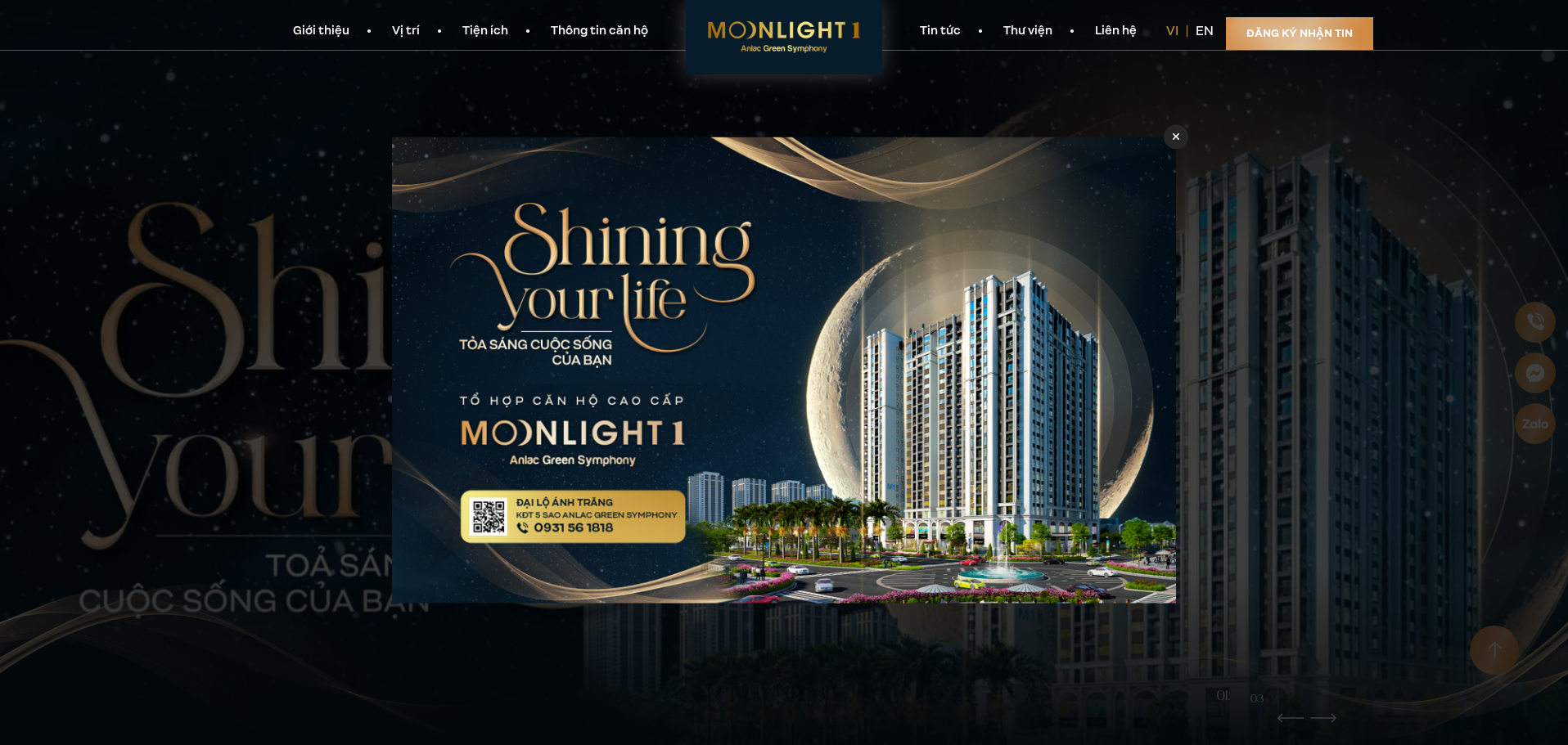
click at [288, 442] on div at bounding box center [784, 372] width 1568 height 745
click at [1172, 131] on div at bounding box center [1176, 136] width 25 height 25
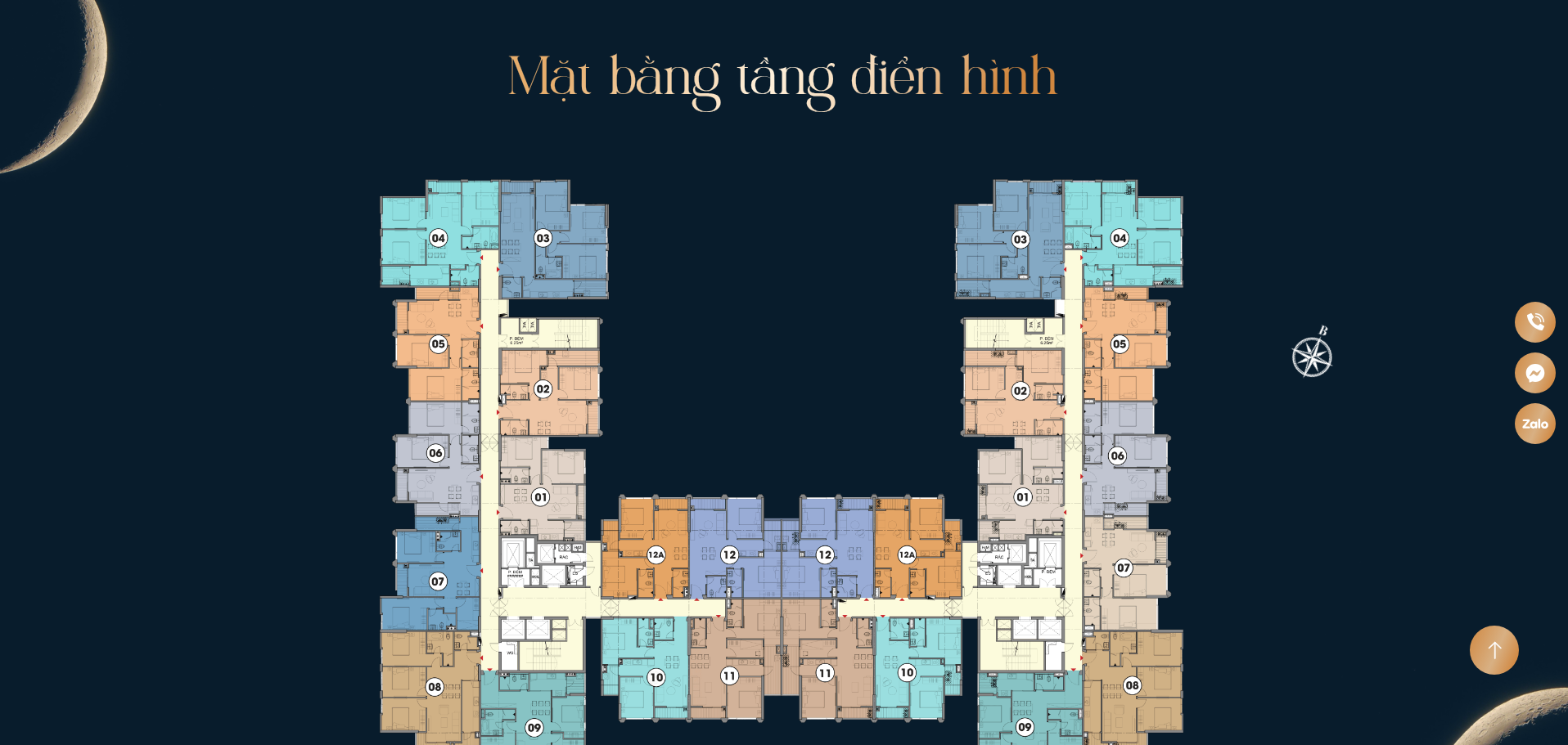
scroll to position [3273, 0]
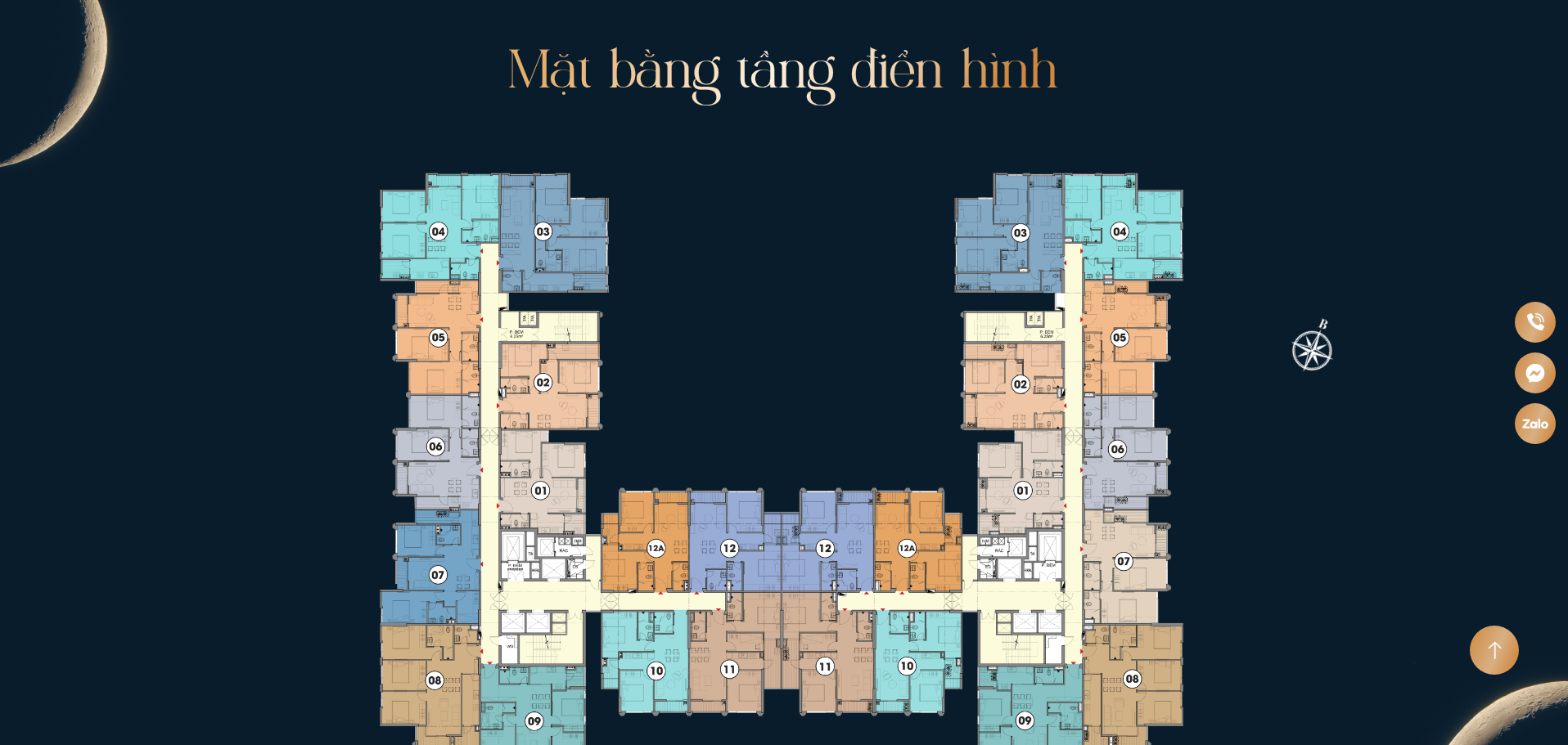
click at [1000, 537] on icon at bounding box center [780, 476] width 949 height 695
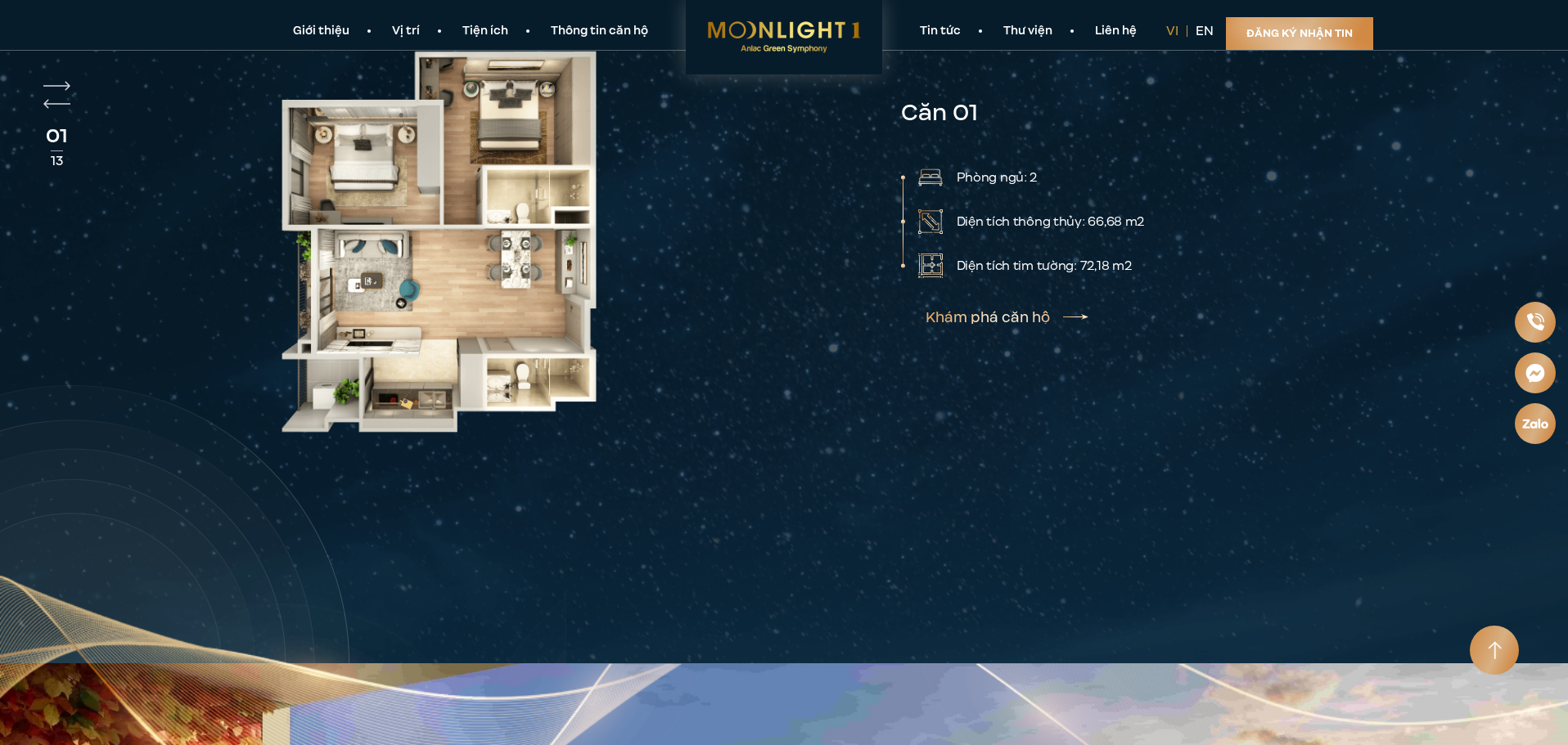
scroll to position [4166, 0]
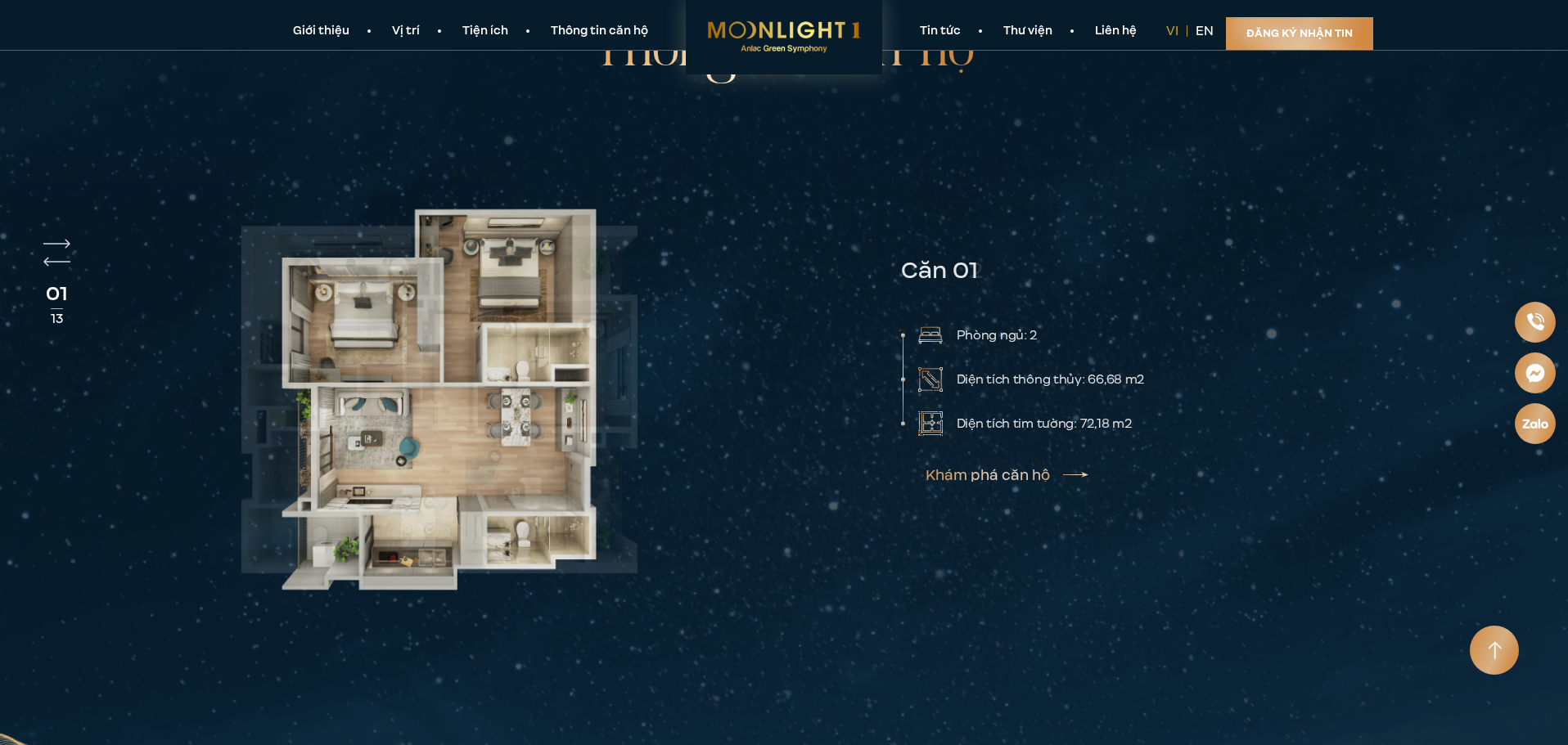
click at [639, 284] on div at bounding box center [524, 399] width 610 height 472
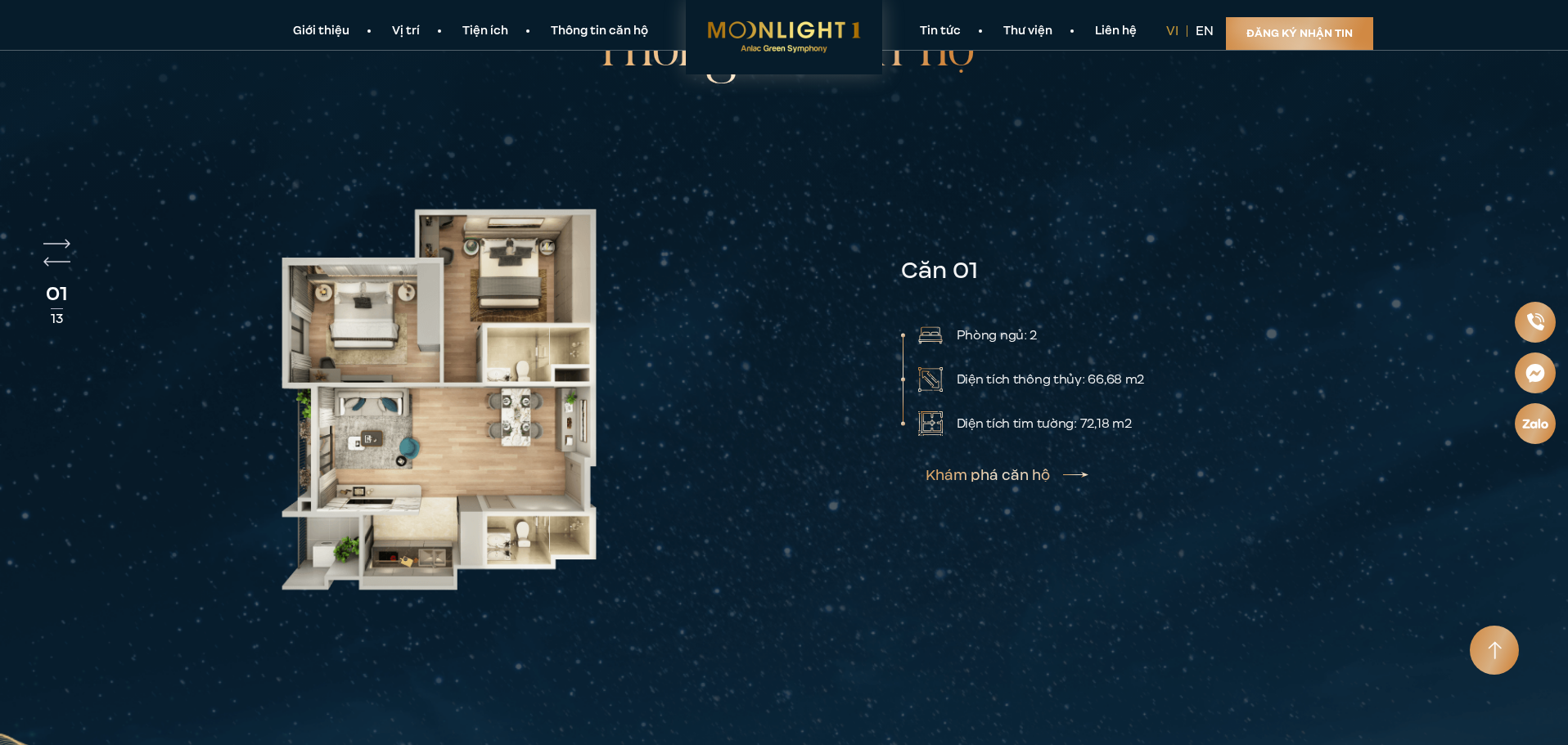
click at [512, 305] on img at bounding box center [439, 399] width 439 height 472
click at [642, 375] on img at bounding box center [439, 399] width 439 height 472
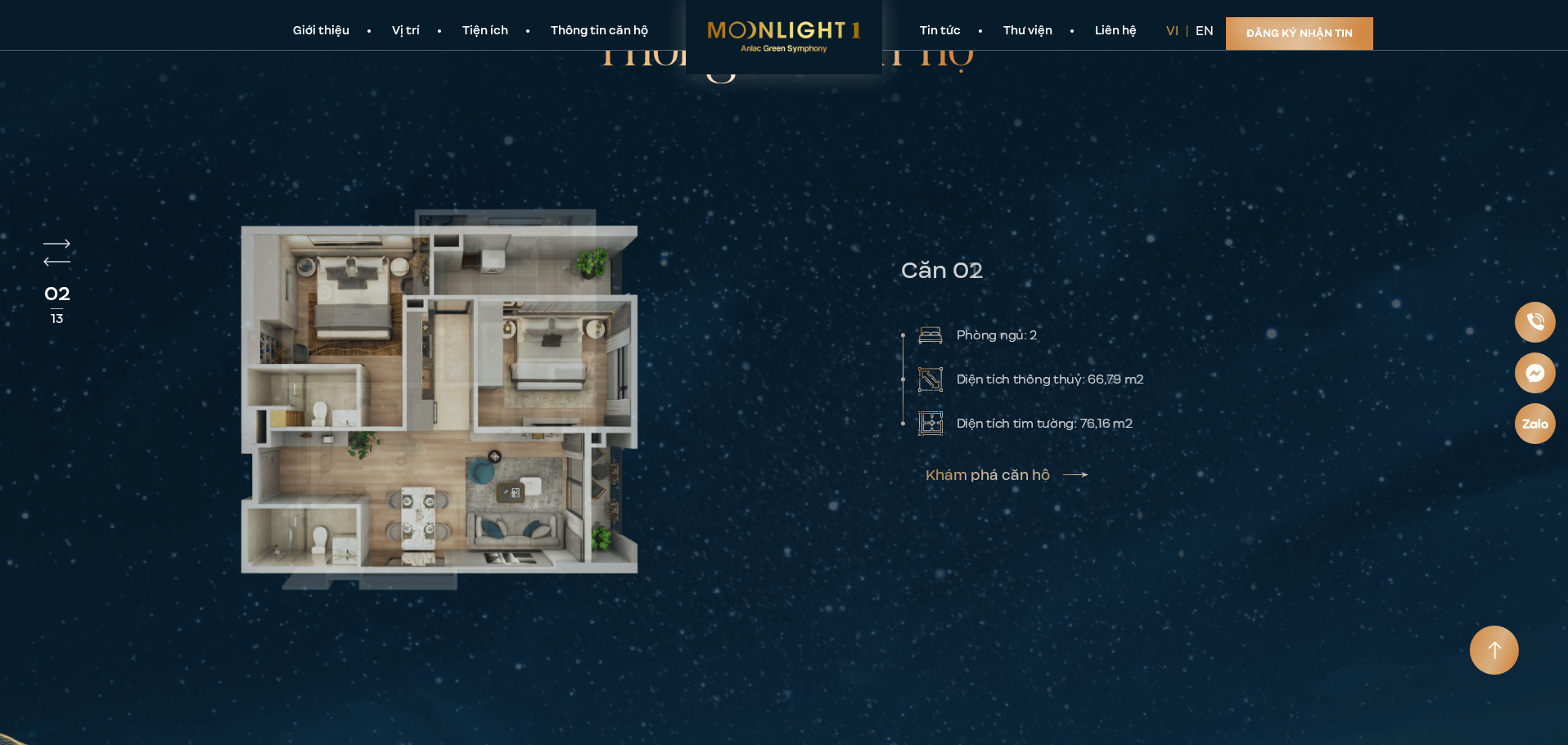
click at [0, 355] on html "Giới thiệu Vị trí Tiện ích Thông tin căn hộ Tin tức Thư viện Liên hệ vi en Đăng…" at bounding box center [784, 237] width 1568 height 8805
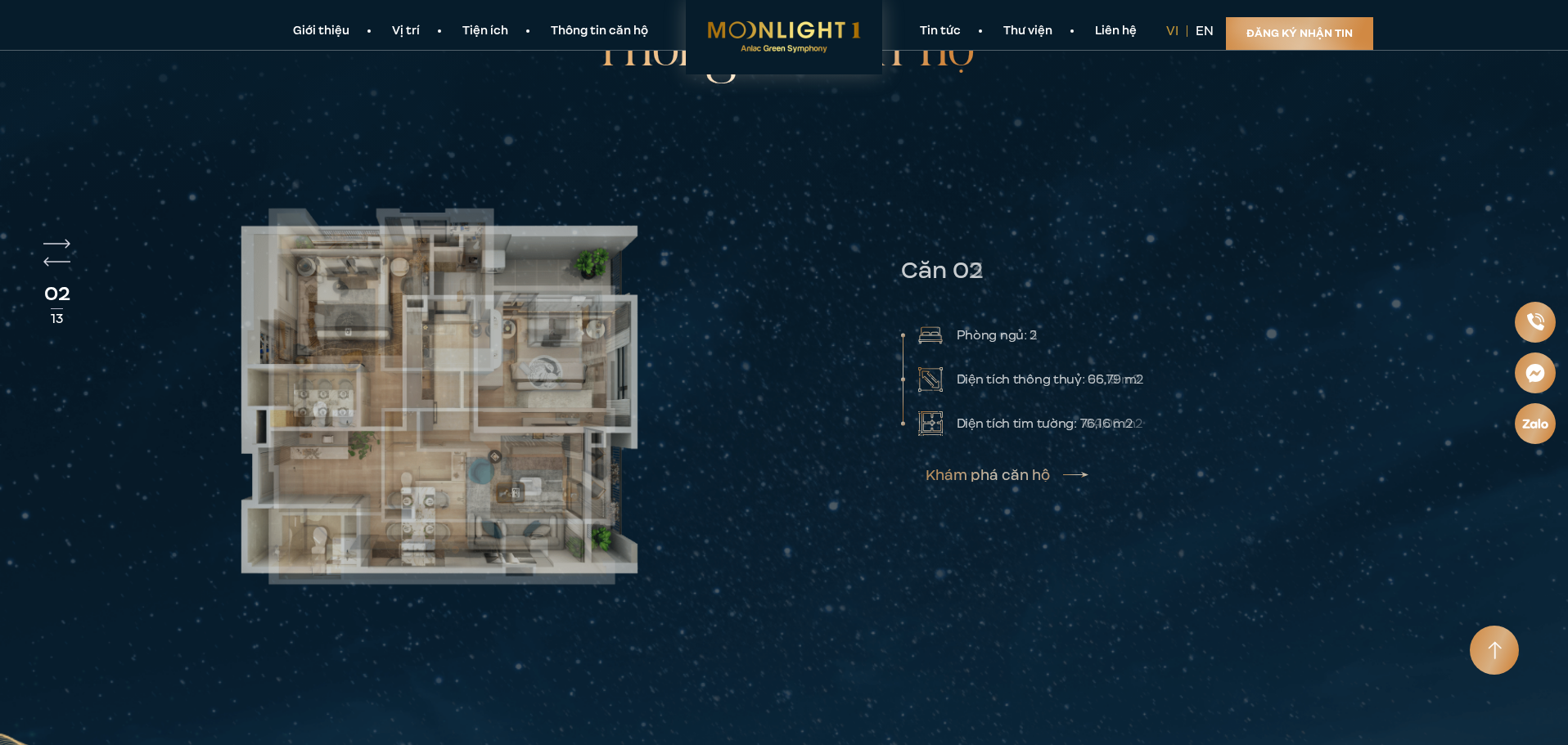
click at [493, 303] on div "Căn 12A Phòng ngủ: 2 Diện tích thông thuỷ: 66,44 m2 Diện tích tim tường: 72,58 …" at bounding box center [784, 399] width 1307 height 472
click at [0, 326] on html "Giới thiệu Vị trí Tiện ích Thông tin căn hộ Tin tức Thư viện Liên hệ vi en Đăng…" at bounding box center [784, 237] width 1568 height 8805
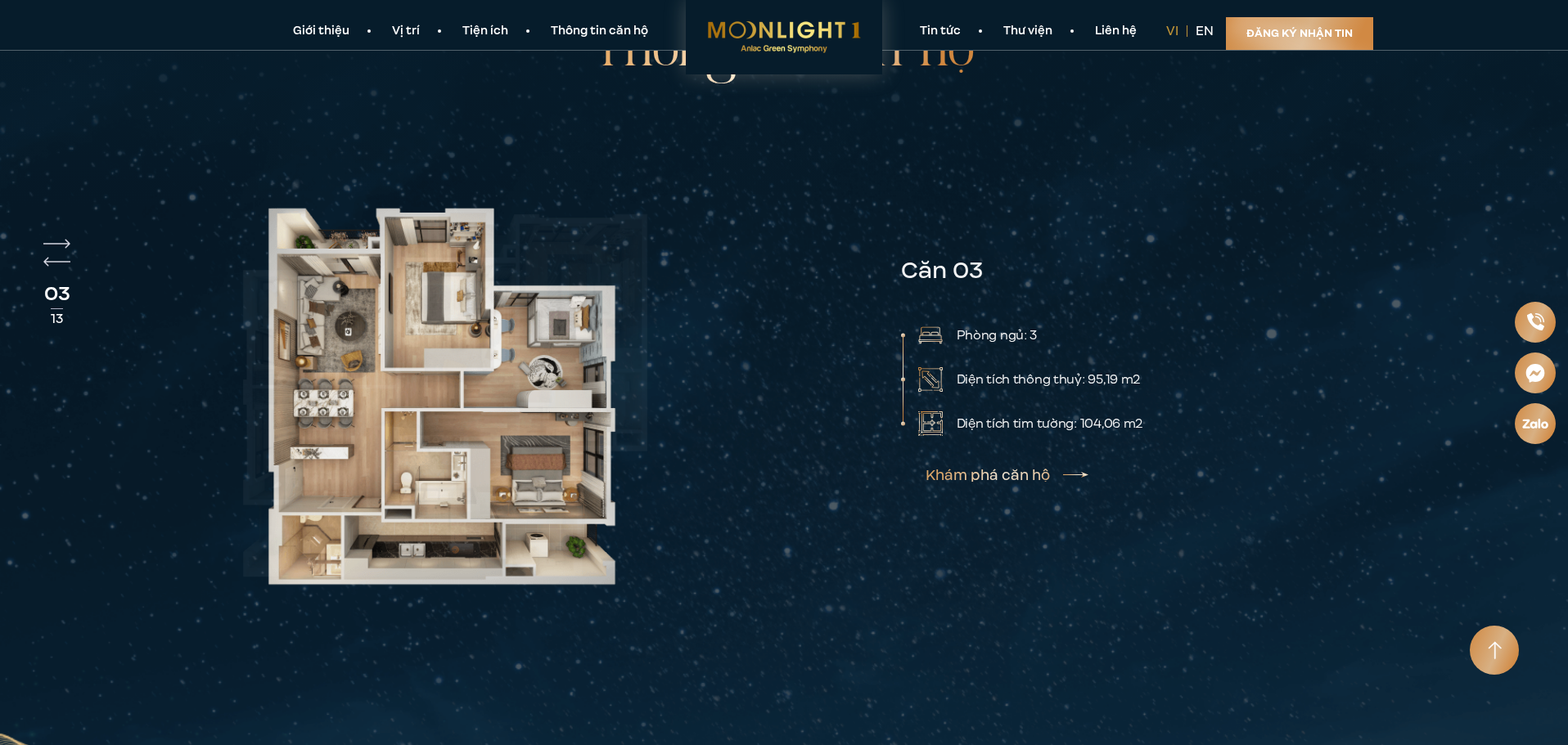
click at [0, 352] on html "Giới thiệu Vị trí Tiện ích Thông tin căn hộ Tin tức Thư viện Liên hệ vi en Đăng…" at bounding box center [784, 237] width 1568 height 8805
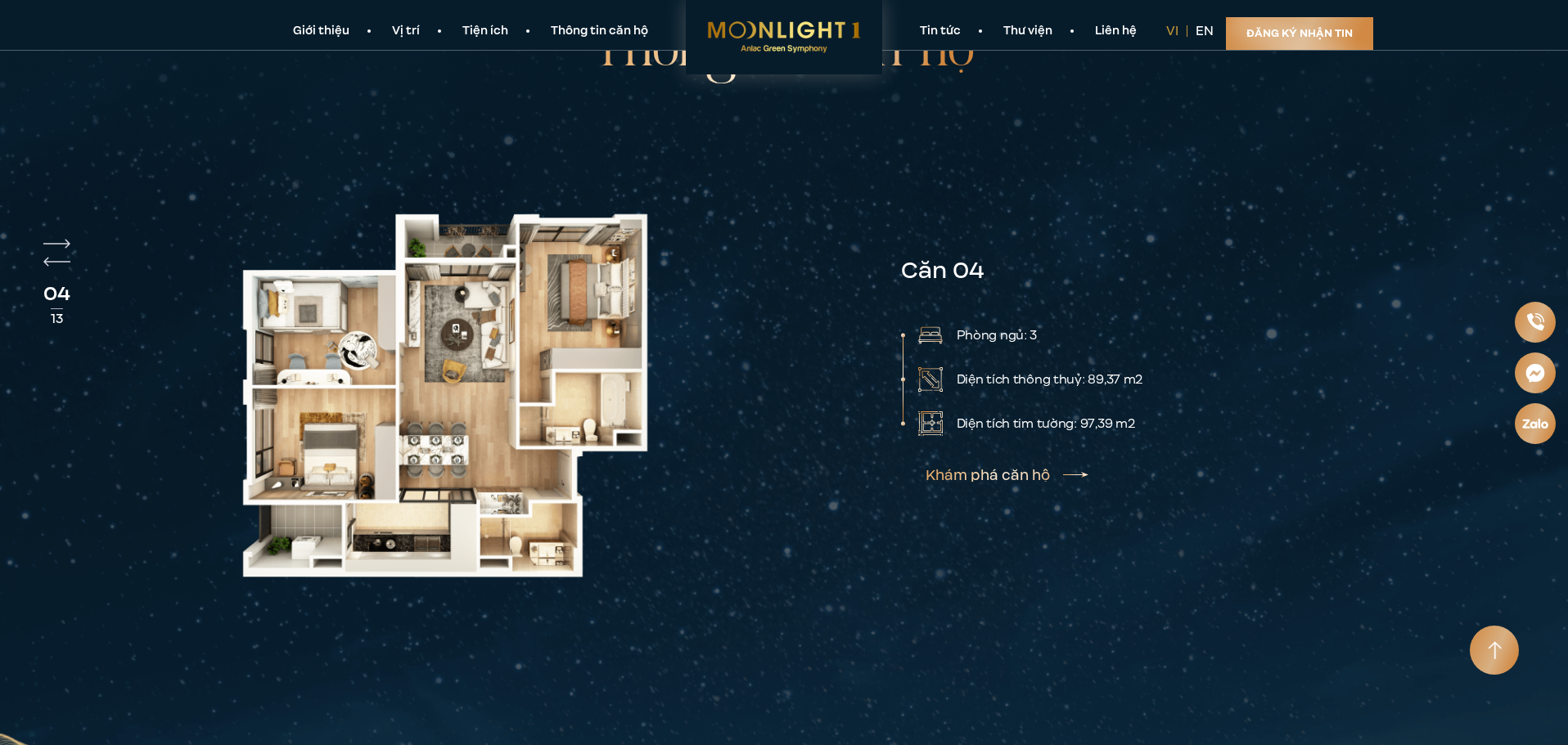
click at [38, 369] on div "Thông tin căn hộ 04 13 Căn 01 Phòng ngủ: 2" at bounding box center [784, 325] width 1568 height 620
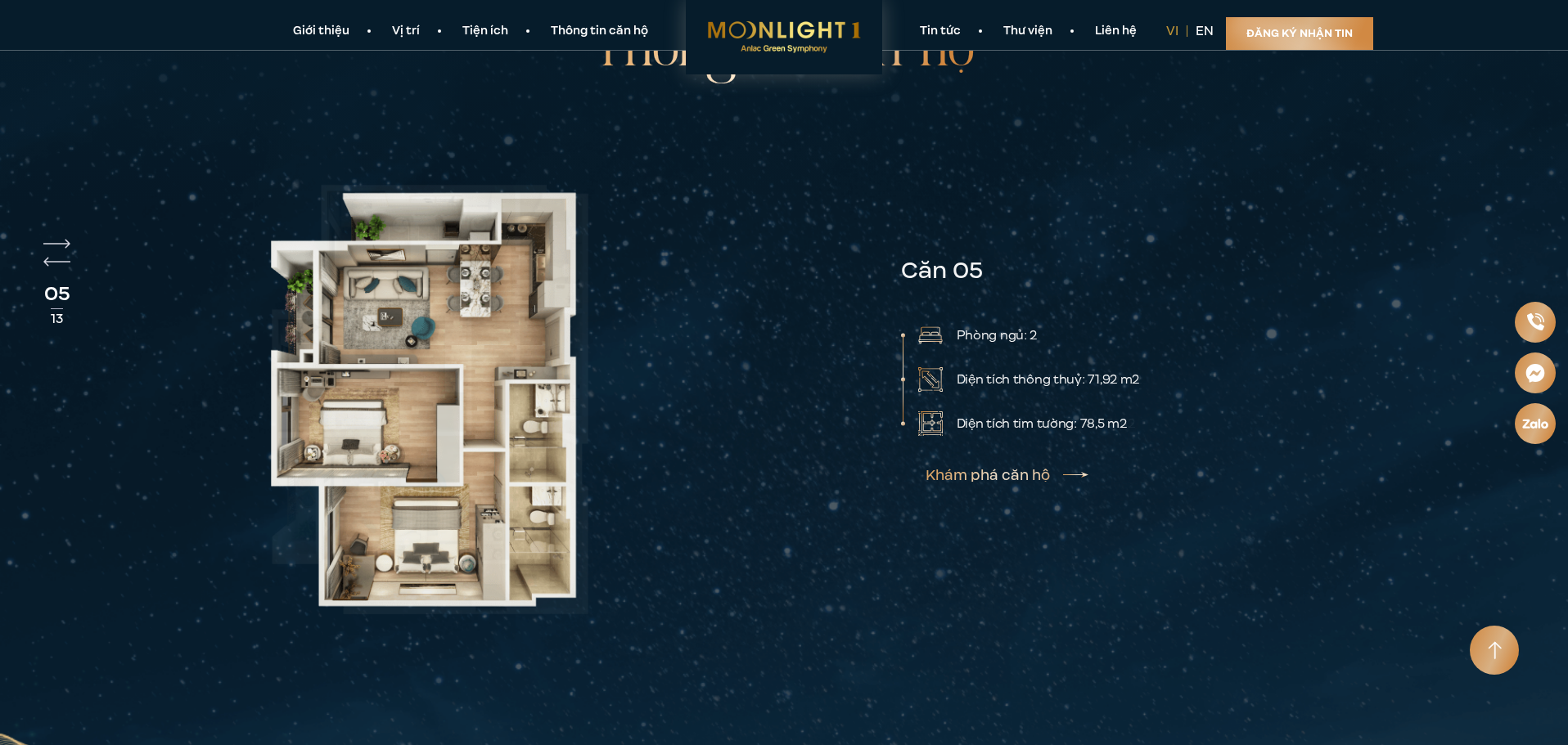
click at [0, 382] on html "Giới thiệu Vị trí Tiện ích Thông tin căn hộ Tin tức Thư viện Liên hệ vi en Đăng…" at bounding box center [784, 237] width 1568 height 8805
click at [118, 368] on div "Thông tin căn hộ 05 13 Căn 01 Phòng ngủ: 2" at bounding box center [784, 325] width 1568 height 620
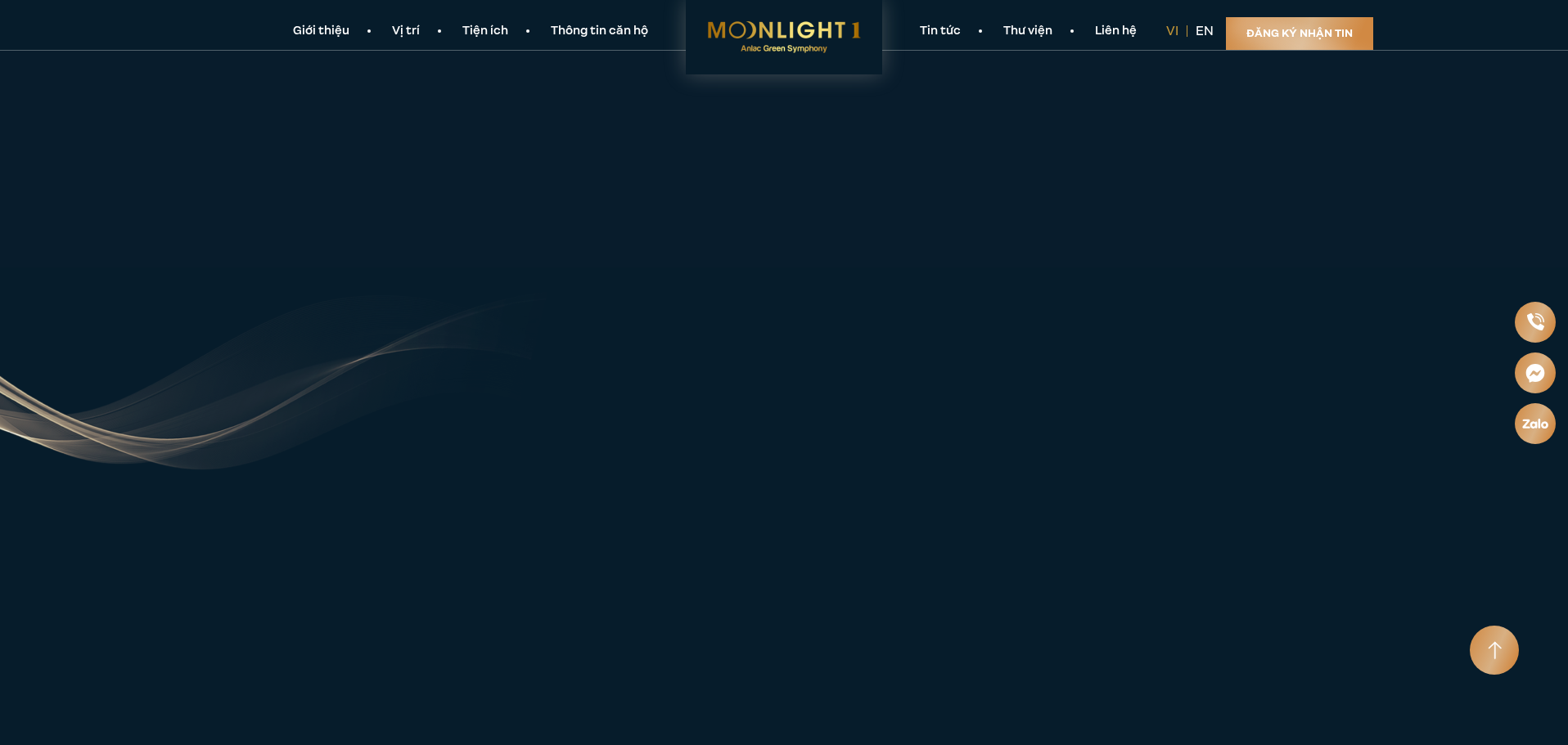
scroll to position [5851, 0]
